Goal: Information Seeking & Learning: Learn about a topic

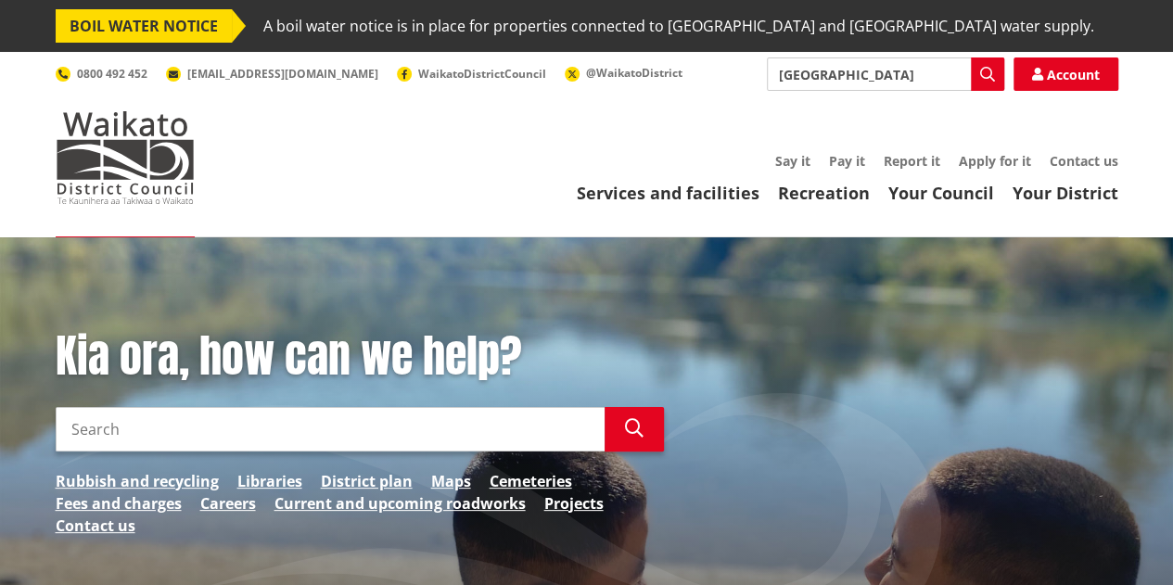
click at [906, 70] on input "port waikato" at bounding box center [885, 73] width 237 height 33
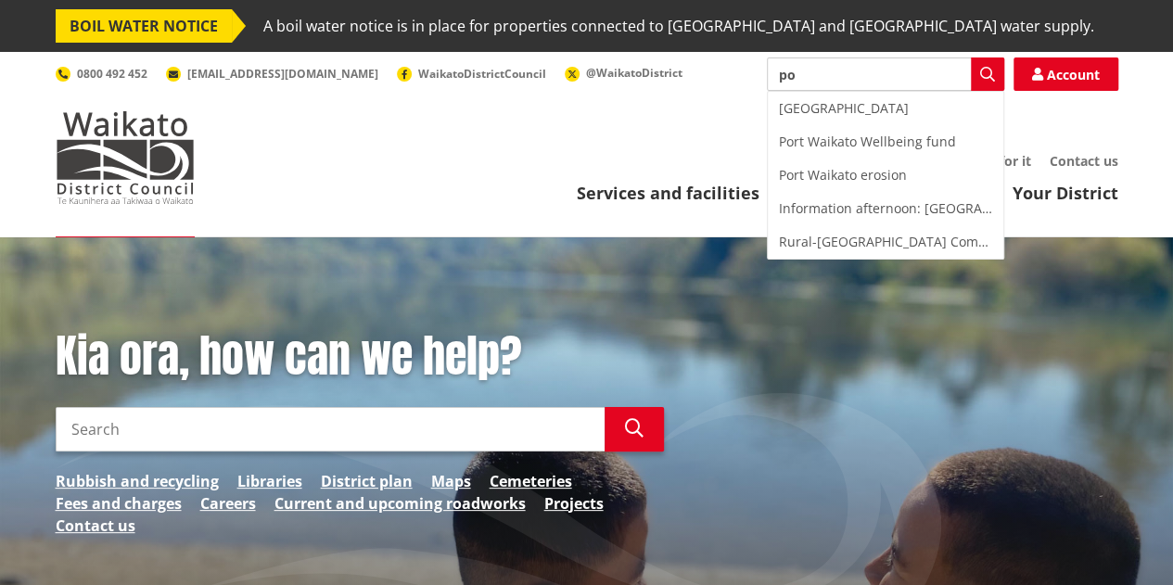
type input "p"
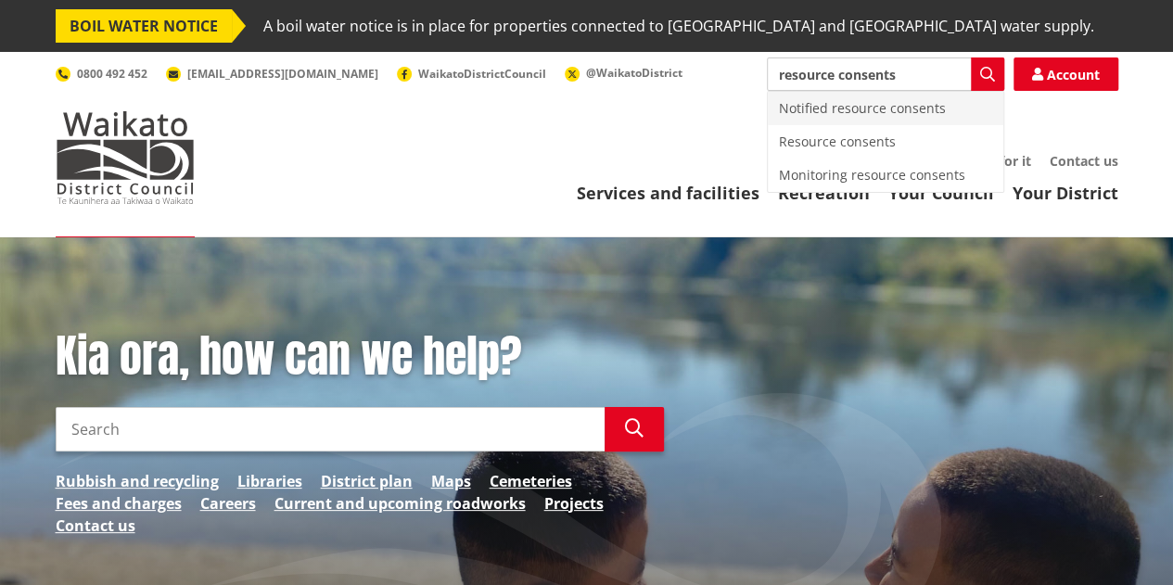
type input "resource consents"
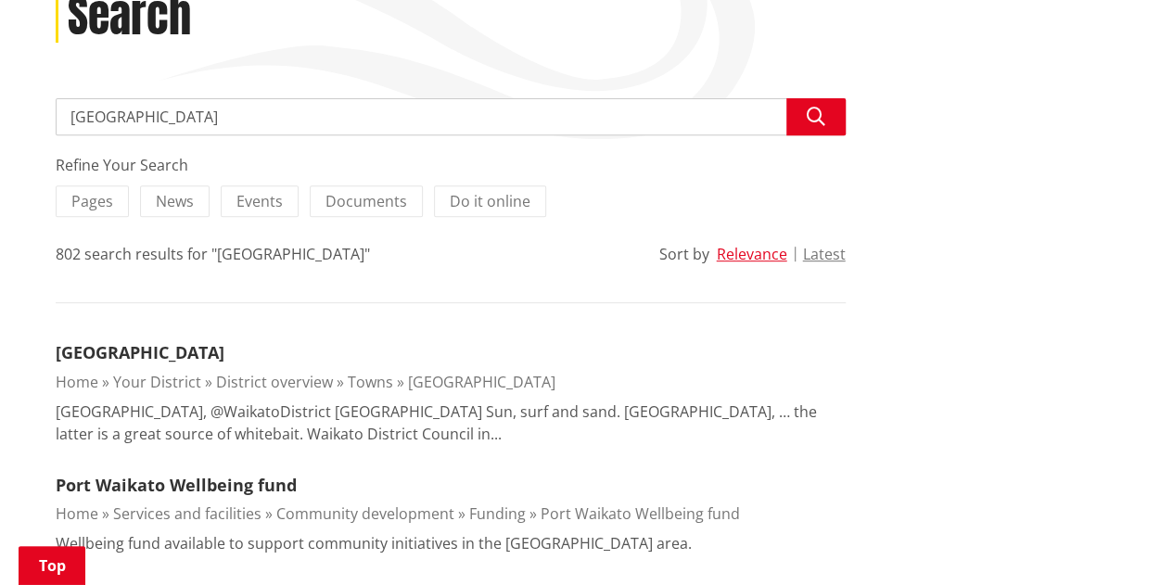
scroll to position [324, 0]
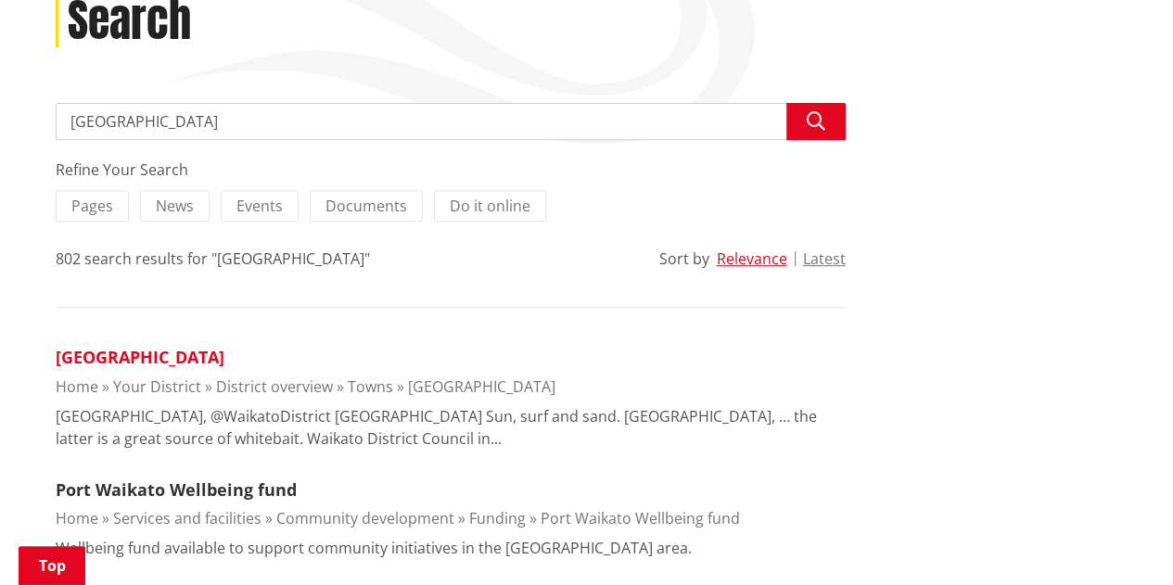
click at [152, 352] on link "Port Waikato" at bounding box center [140, 357] width 169 height 22
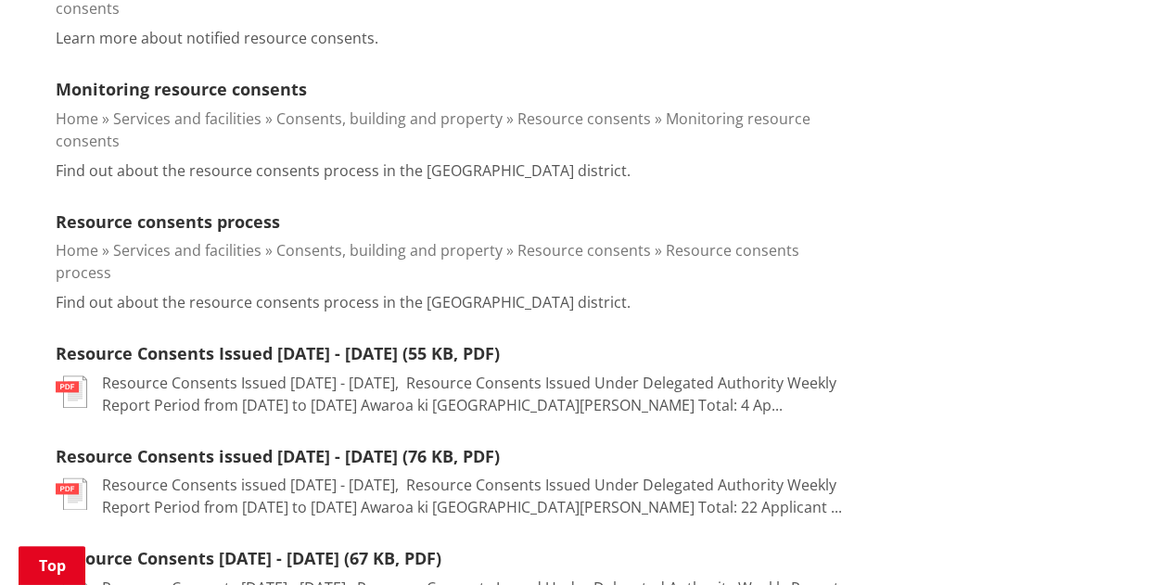
scroll to position [907, 0]
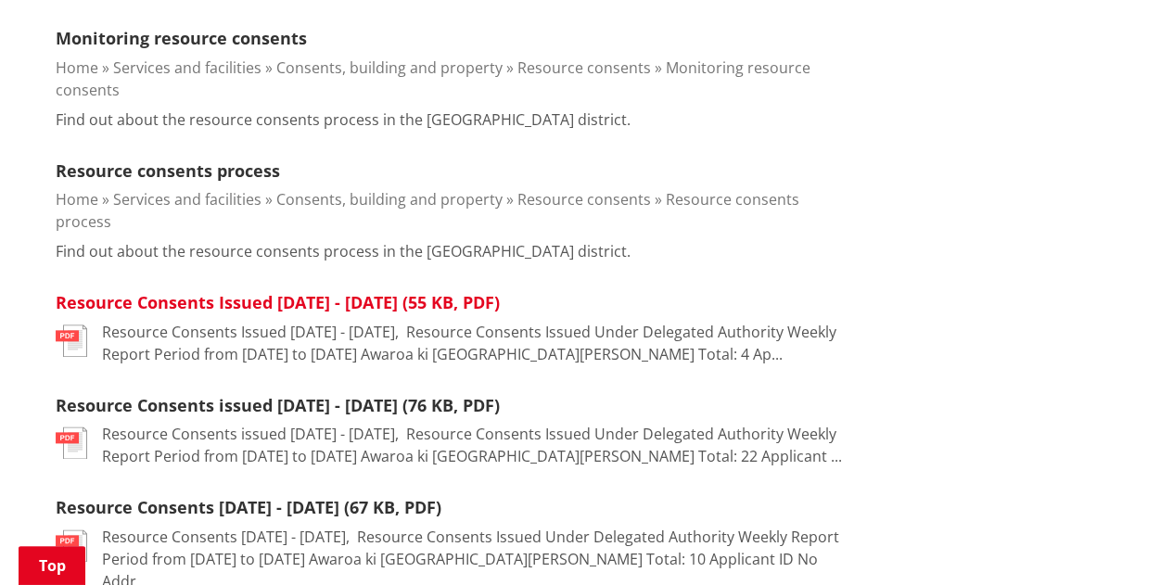
click at [281, 291] on link "Resource Consents Issued [DATE] - [DATE] (55 KB, PDF)" at bounding box center [278, 302] width 444 height 22
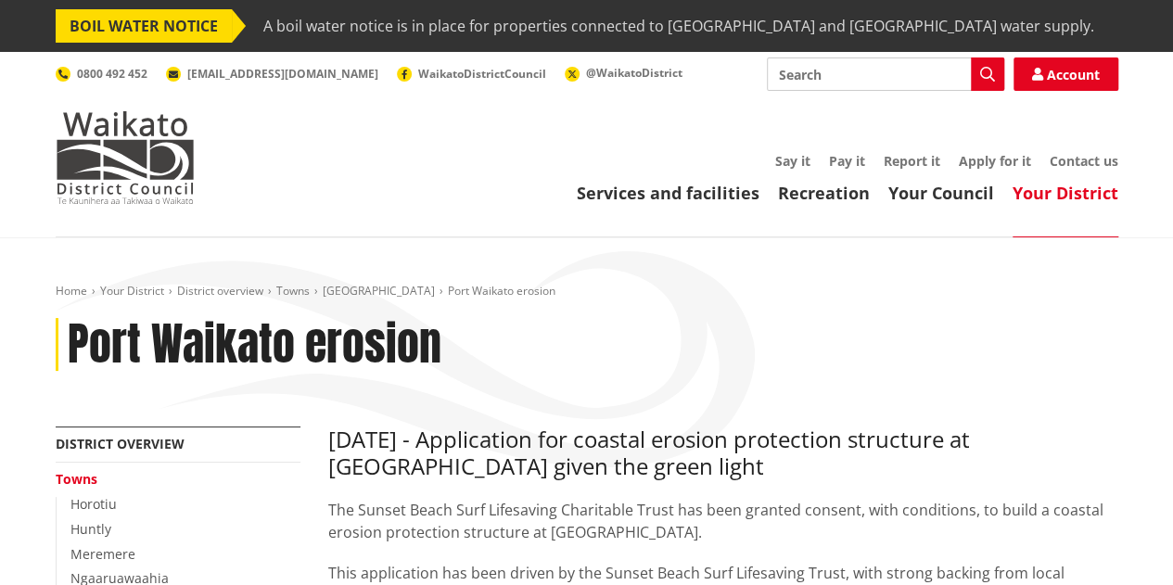
drag, startPoint x: 1182, startPoint y: 47, endPoint x: 1169, endPoint y: 45, distance: 13.3
